Goal: Task Accomplishment & Management: Manage account settings

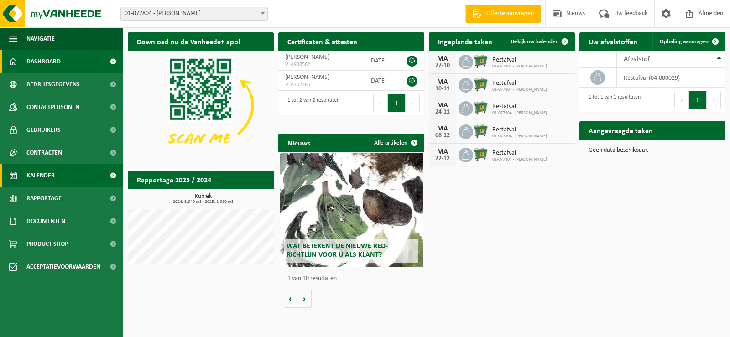
click at [46, 176] on span "Kalender" at bounding box center [40, 175] width 28 height 23
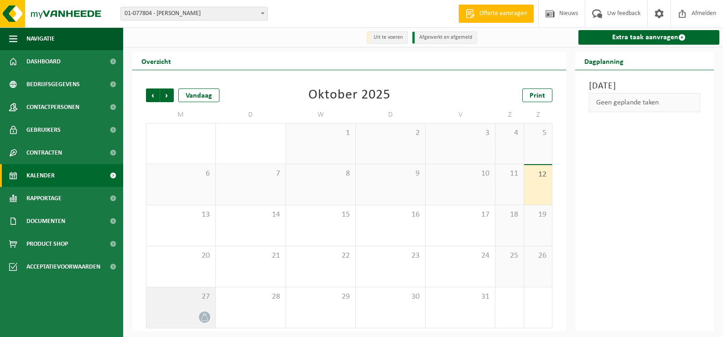
click at [202, 321] on icon at bounding box center [205, 317] width 8 height 8
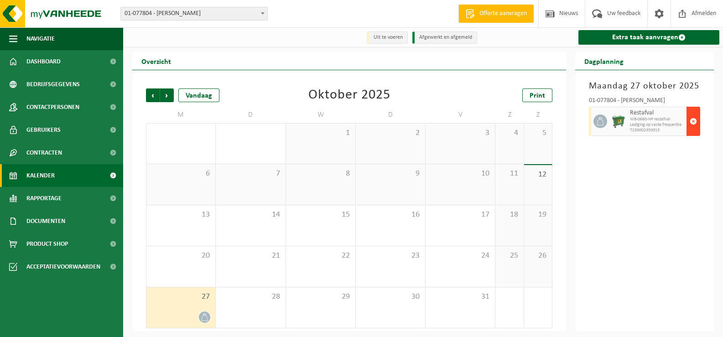
click at [692, 119] on span "button" at bounding box center [692, 121] width 7 height 18
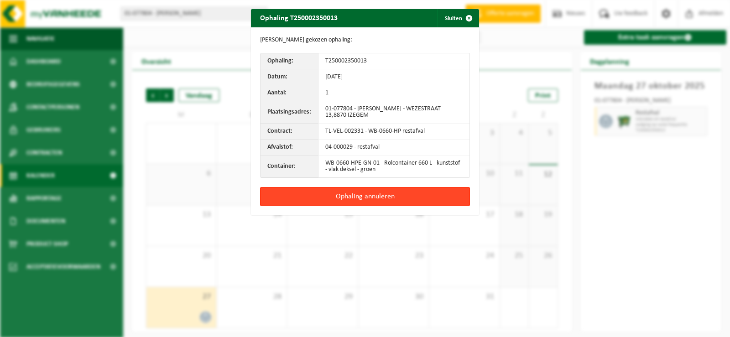
click at [358, 197] on button "Ophaling annuleren" at bounding box center [365, 196] width 210 height 19
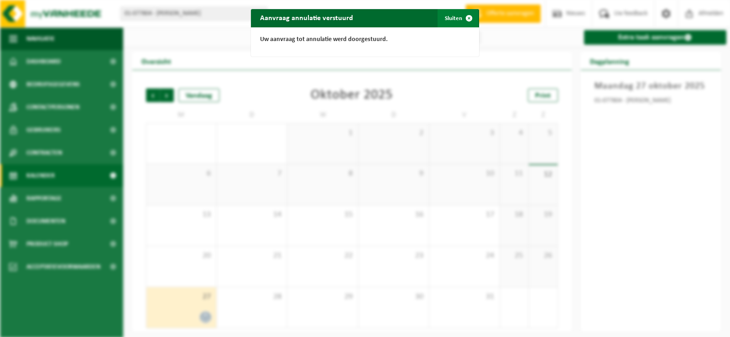
click at [464, 17] on span "button" at bounding box center [469, 18] width 18 height 18
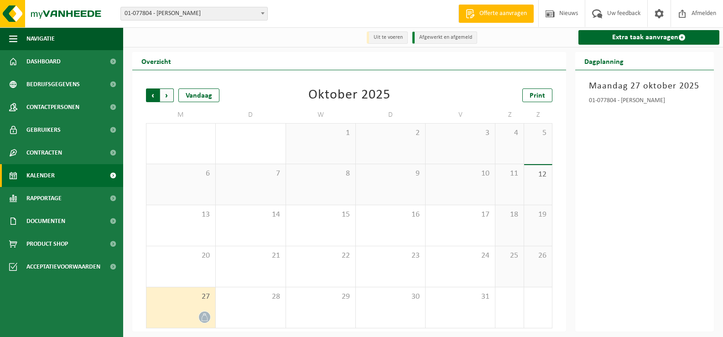
click at [167, 98] on span "Volgende" at bounding box center [167, 95] width 14 height 14
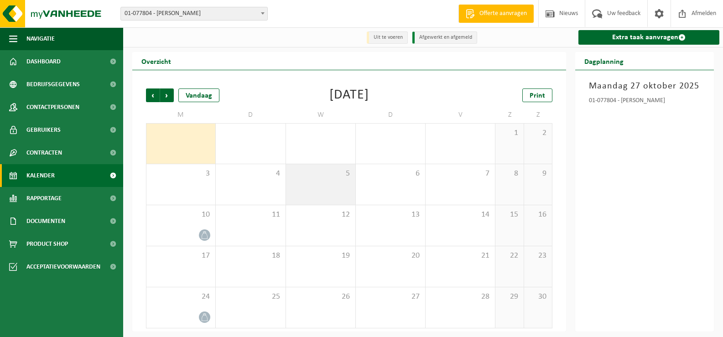
scroll to position [1, 0]
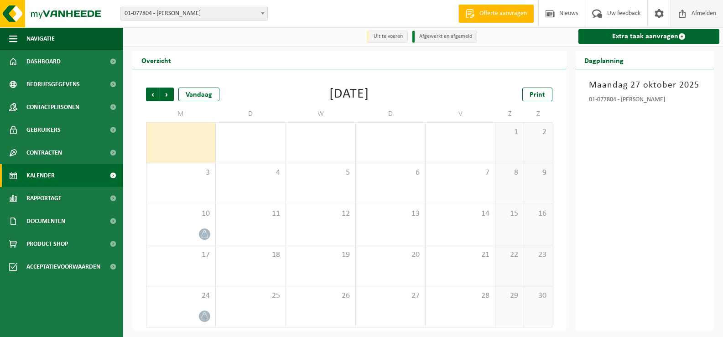
click at [699, 14] on span "Afmelden" at bounding box center [703, 13] width 29 height 27
